Goal: Task Accomplishment & Management: Complete application form

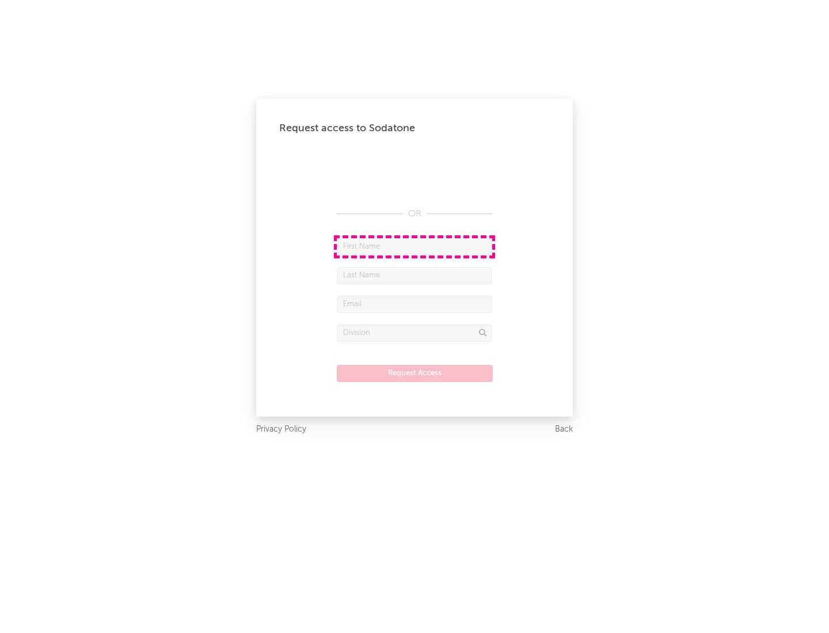
click at [414, 246] on input "text" at bounding box center [414, 246] width 155 height 17
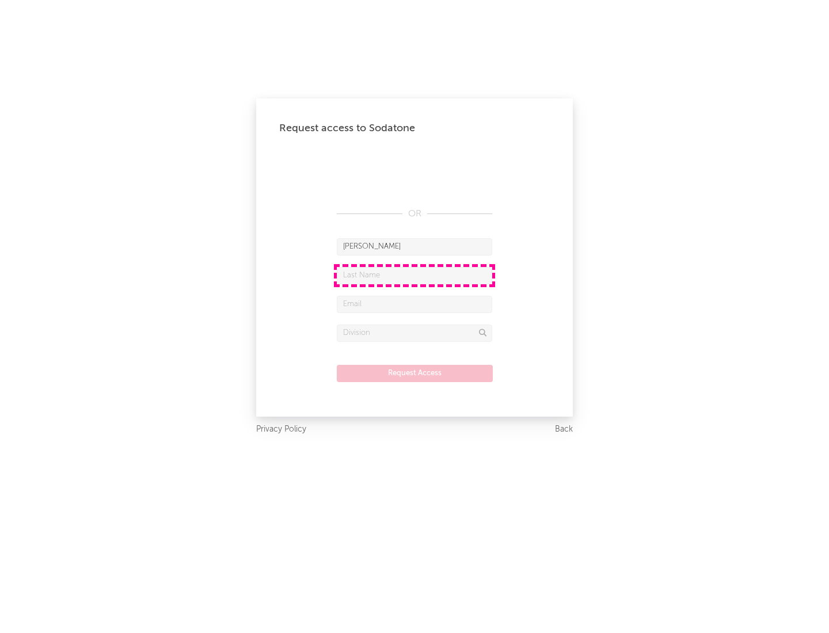
type input "[PERSON_NAME]"
click at [414, 275] on input "text" at bounding box center [414, 275] width 155 height 17
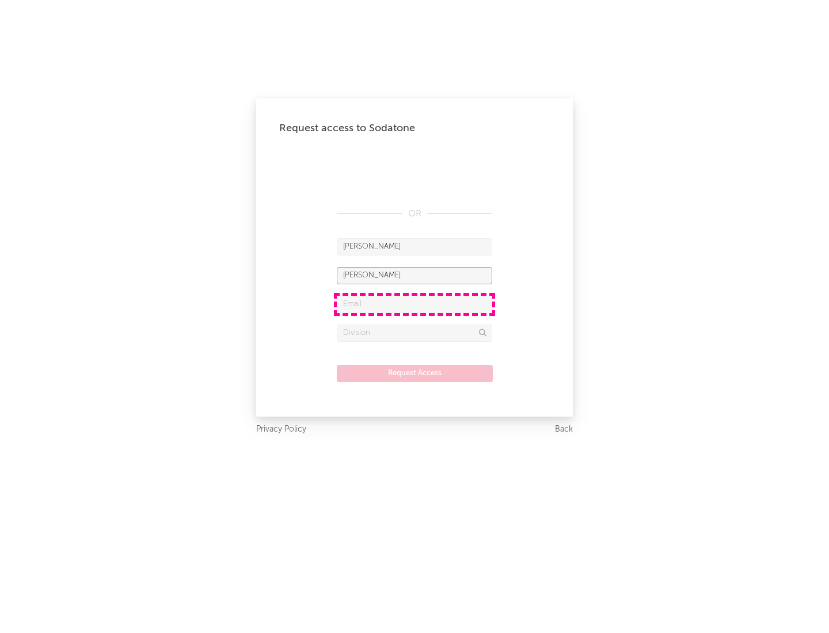
type input "[PERSON_NAME]"
click at [414, 304] on input "text" at bounding box center [414, 304] width 155 height 17
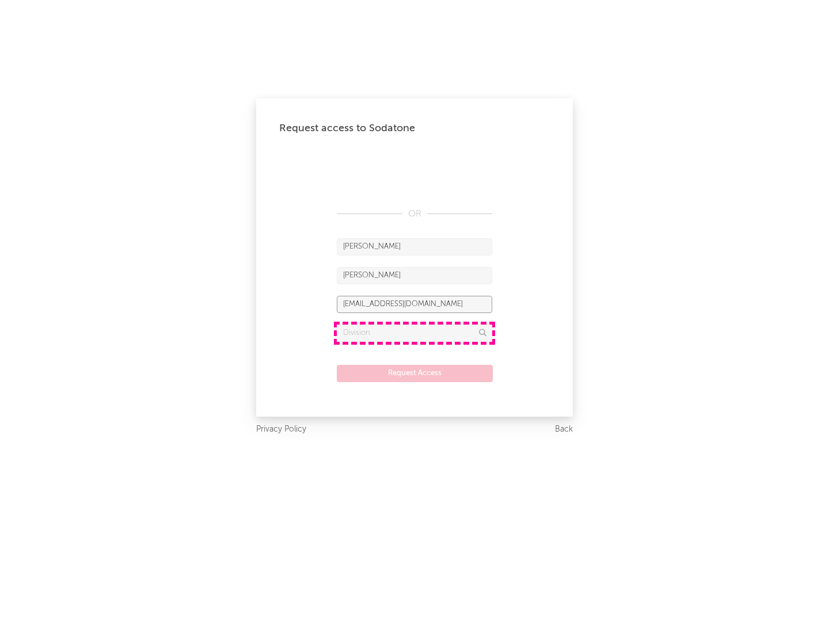
type input "[EMAIL_ADDRESS][DOMAIN_NAME]"
click at [414, 333] on input "text" at bounding box center [414, 333] width 155 height 17
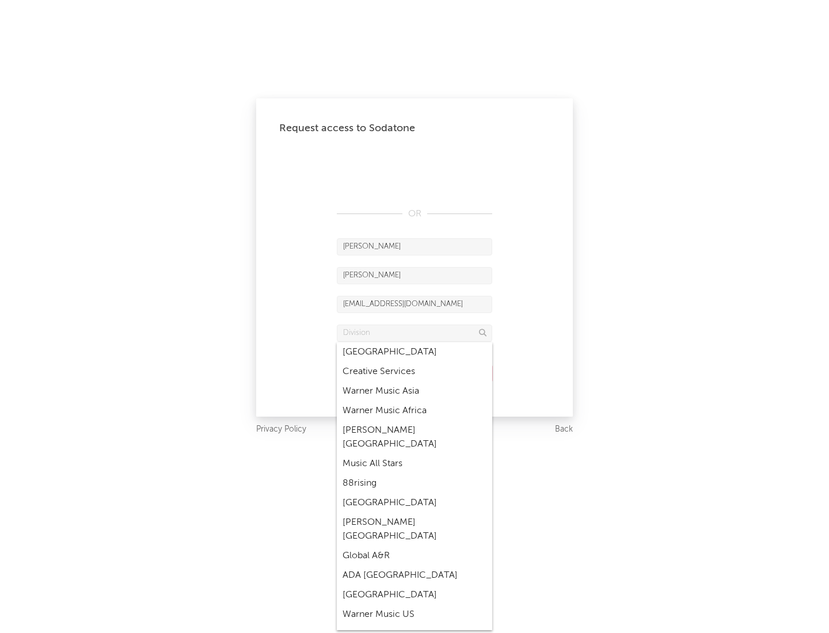
click at [411, 454] on div "Music All Stars" at bounding box center [414, 464] width 155 height 20
type input "Music All Stars"
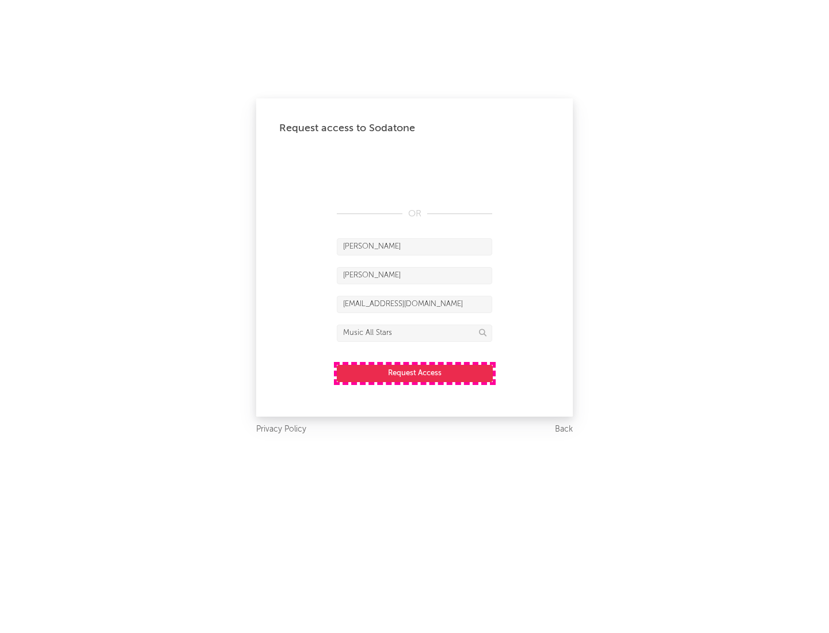
click at [414, 373] on button "Request Access" at bounding box center [415, 373] width 156 height 17
